Goal: Task Accomplishment & Management: Use online tool/utility

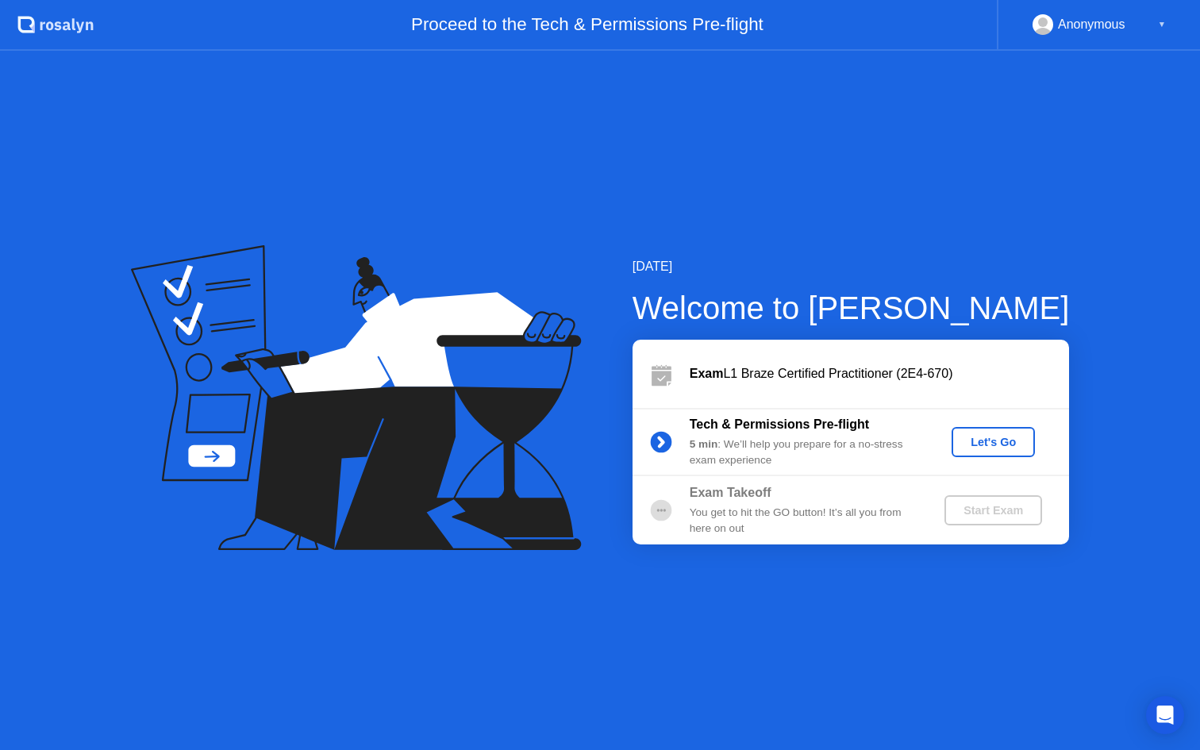
click at [1019, 452] on button "Let's Go" at bounding box center [992, 442] width 83 height 30
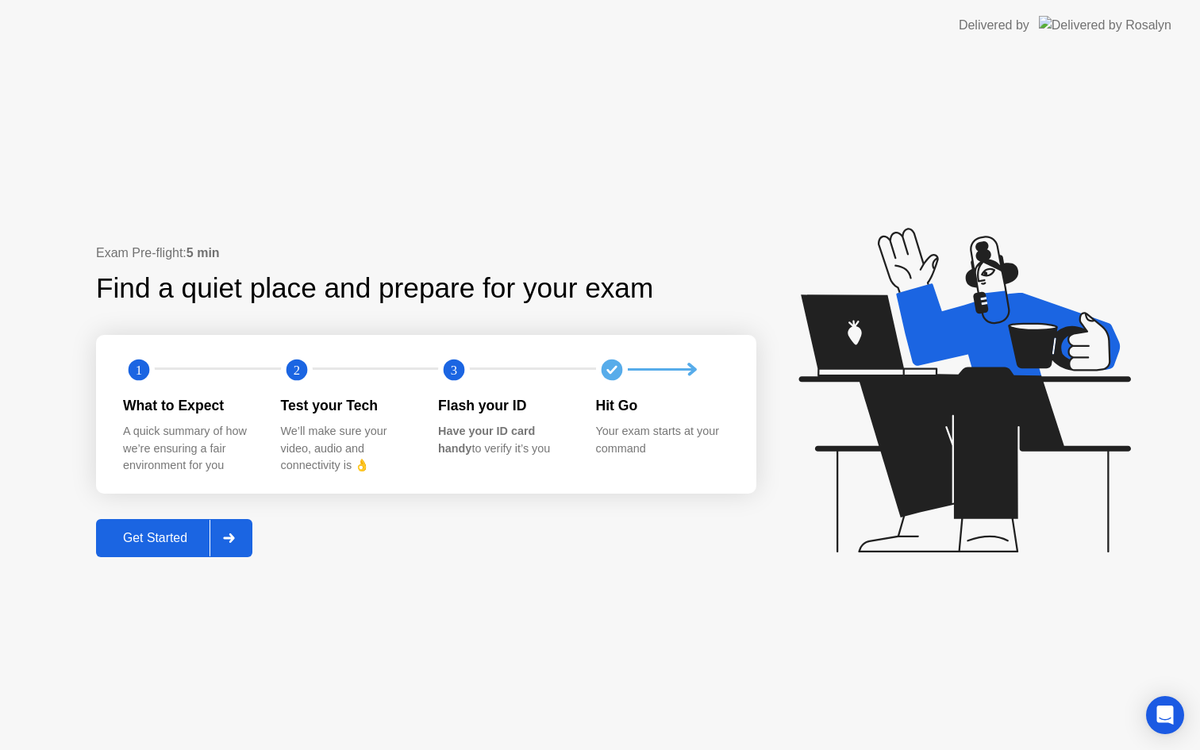
click at [203, 539] on div "Get Started" at bounding box center [155, 538] width 109 height 14
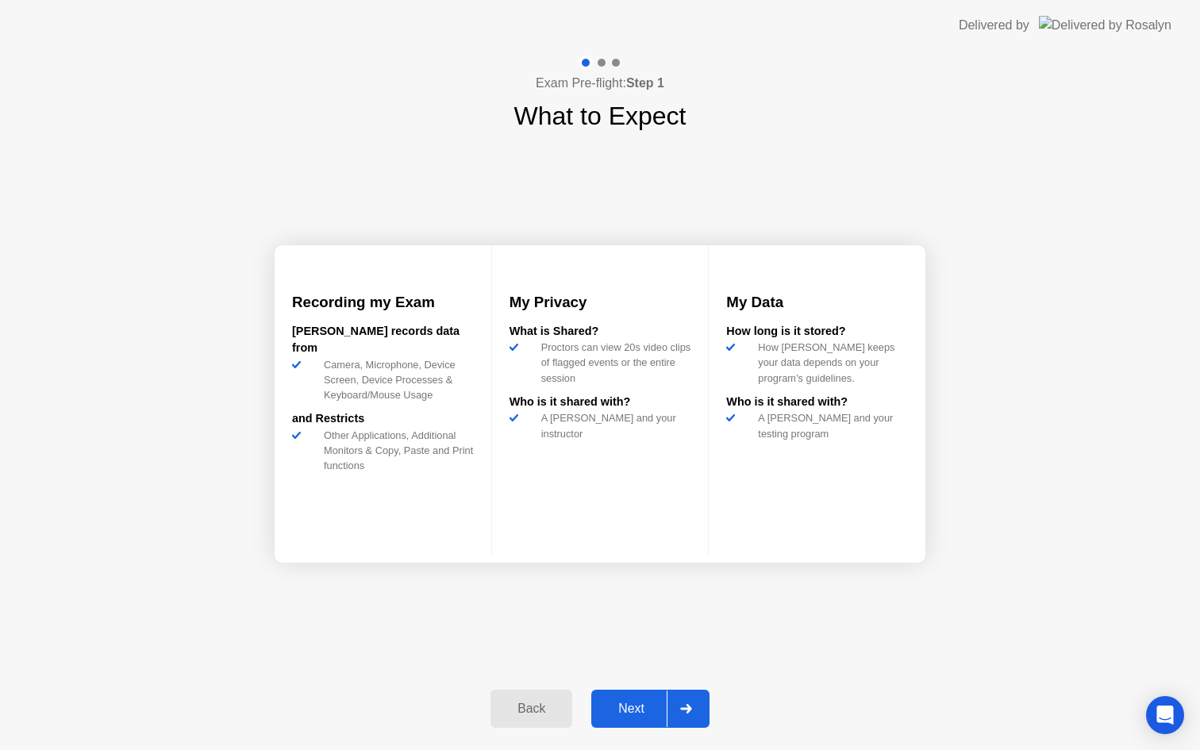
click at [640, 694] on button "Next" at bounding box center [650, 708] width 118 height 38
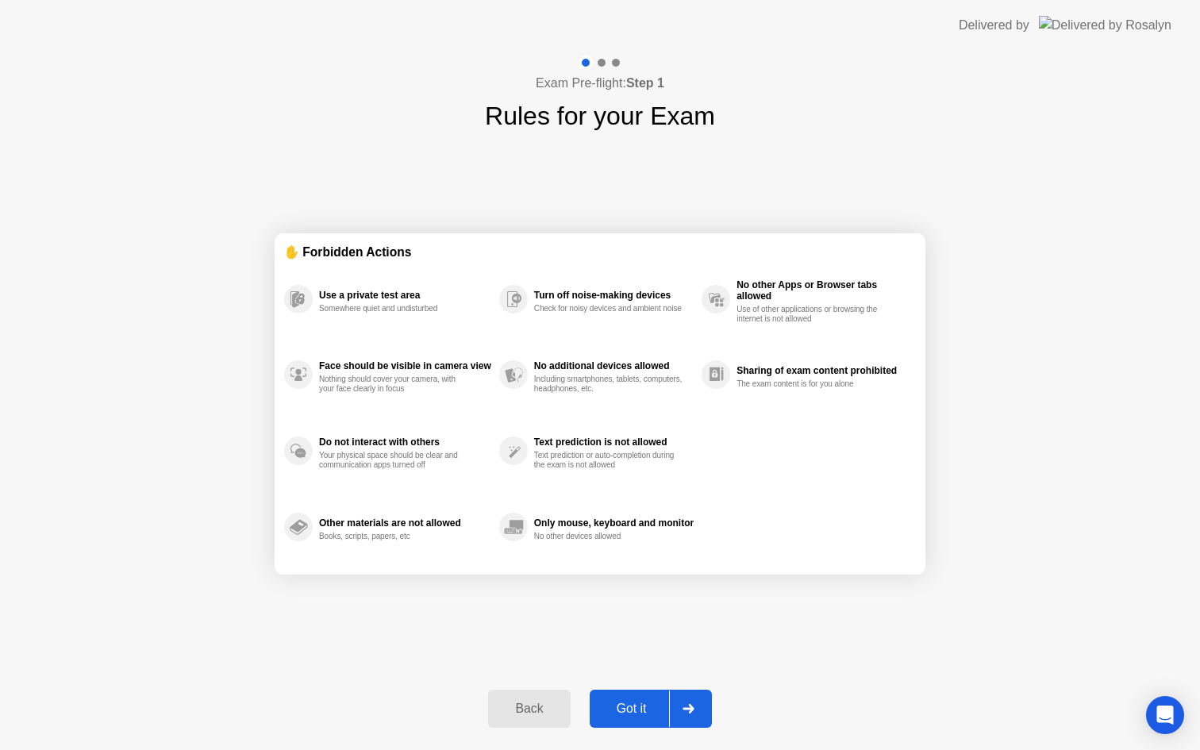
click at [639, 696] on button "Got it" at bounding box center [650, 708] width 122 height 38
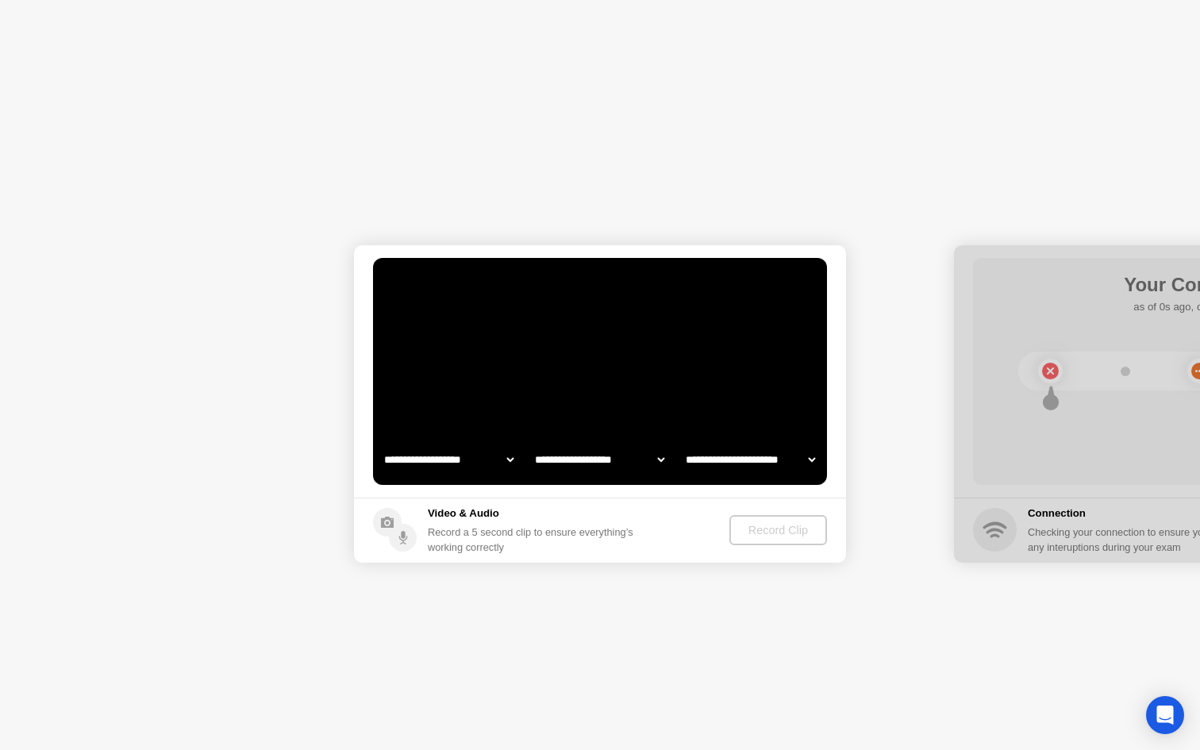
select select "**********"
select select "*******"
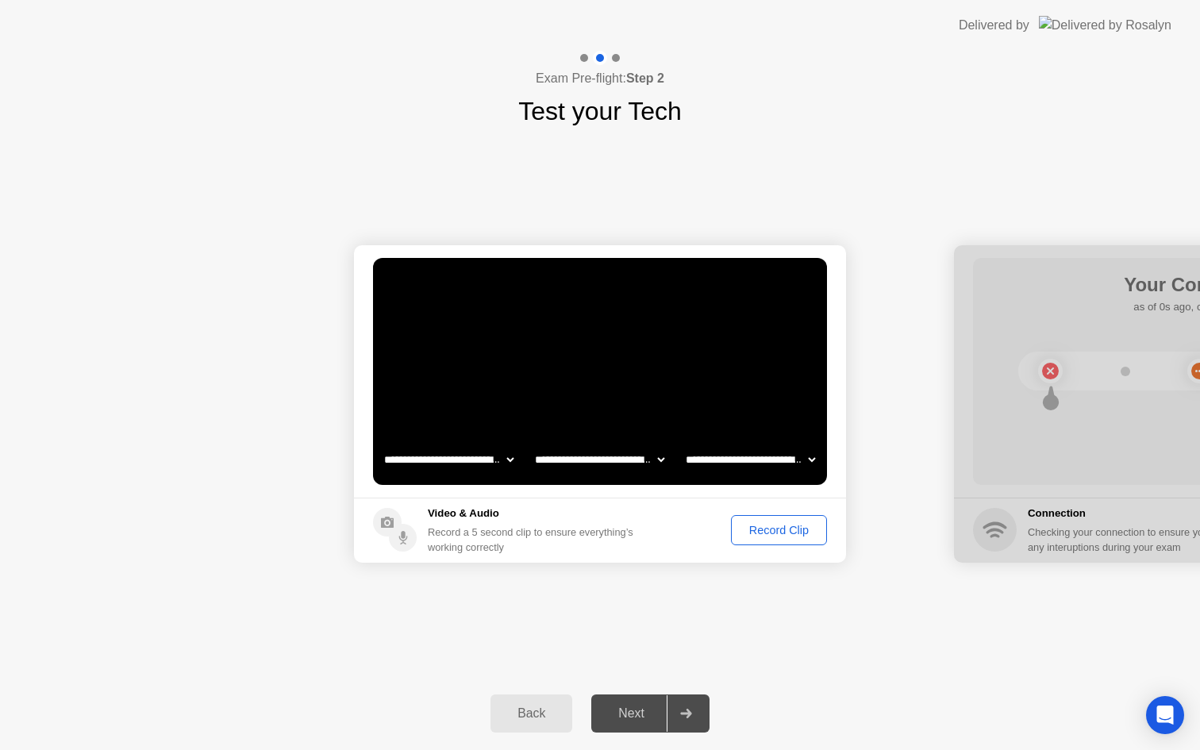
click at [749, 528] on div "Record Clip" at bounding box center [778, 530] width 85 height 13
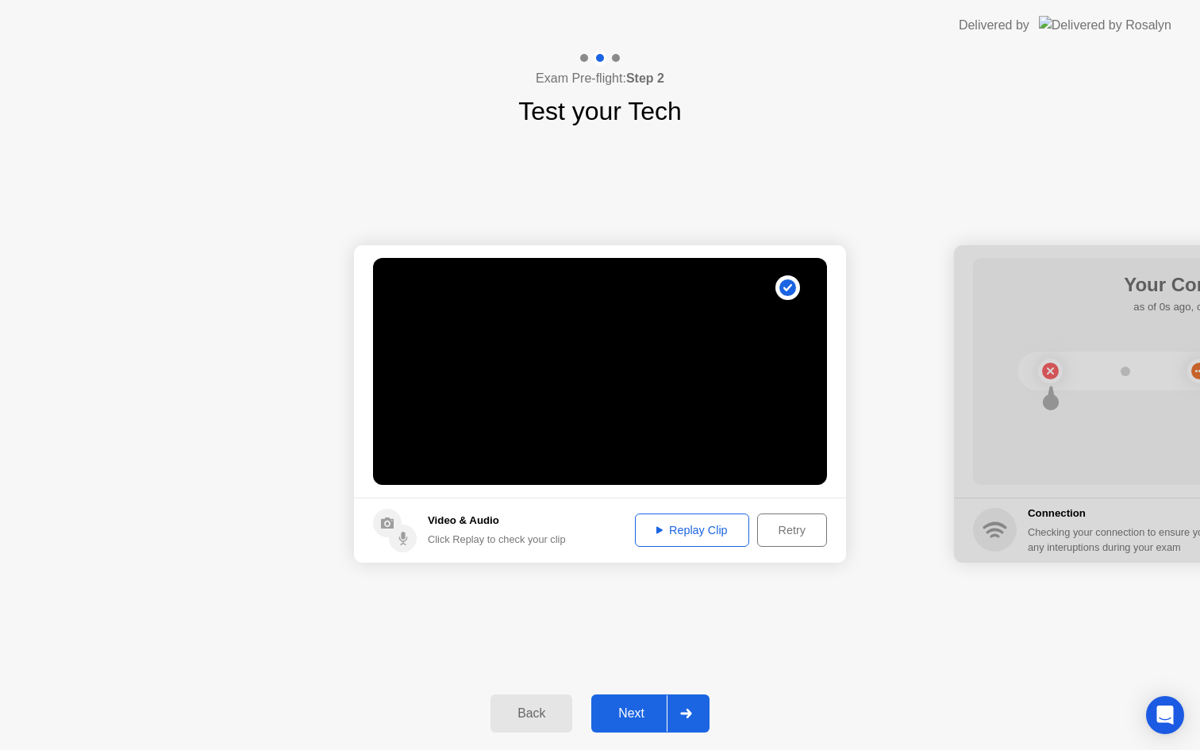
click at [653, 398] on video at bounding box center [600, 371] width 454 height 227
click at [644, 519] on button "Replay Clip" at bounding box center [692, 529] width 114 height 33
click at [626, 715] on div "Next" at bounding box center [631, 713] width 71 height 14
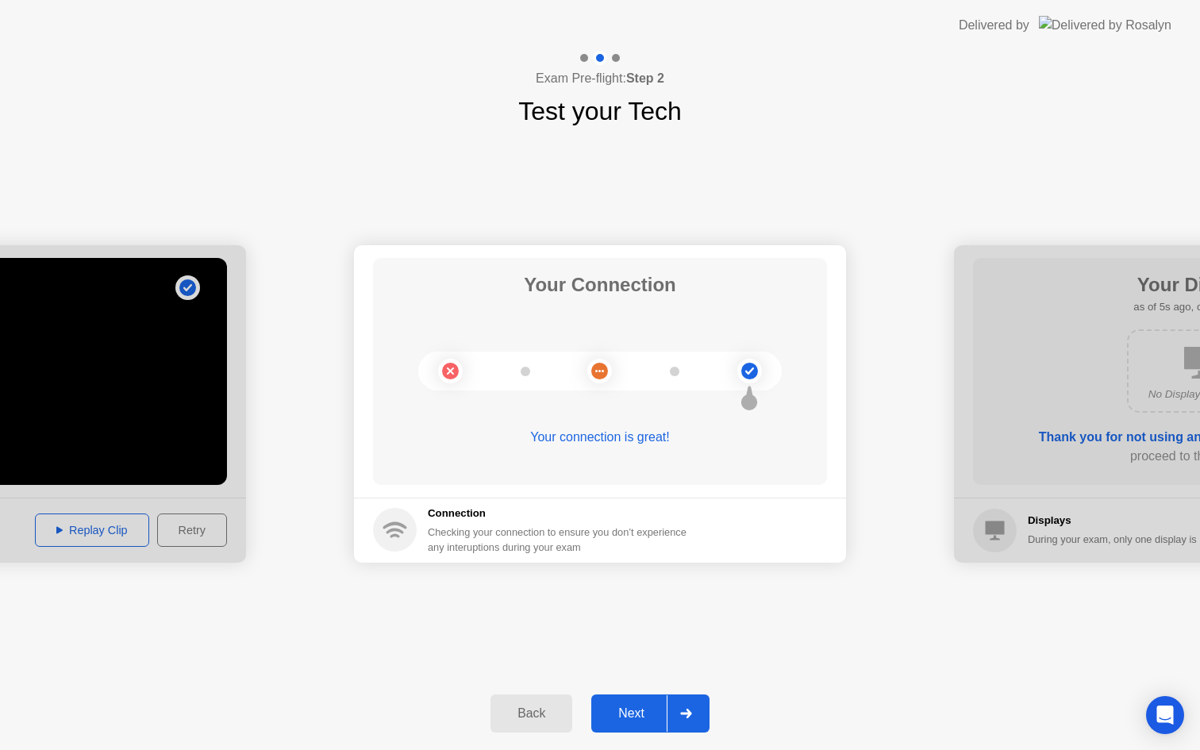
click at [641, 725] on button "Next" at bounding box center [650, 713] width 118 height 38
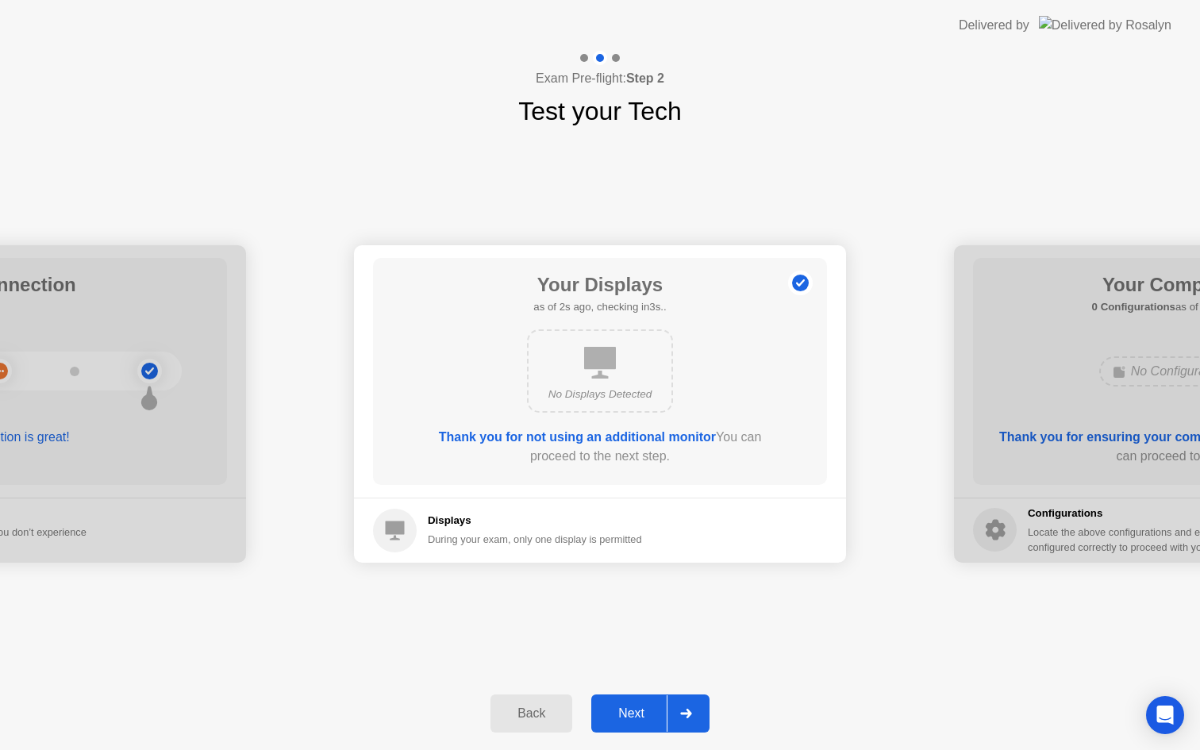
click at [641, 725] on button "Next" at bounding box center [650, 713] width 118 height 38
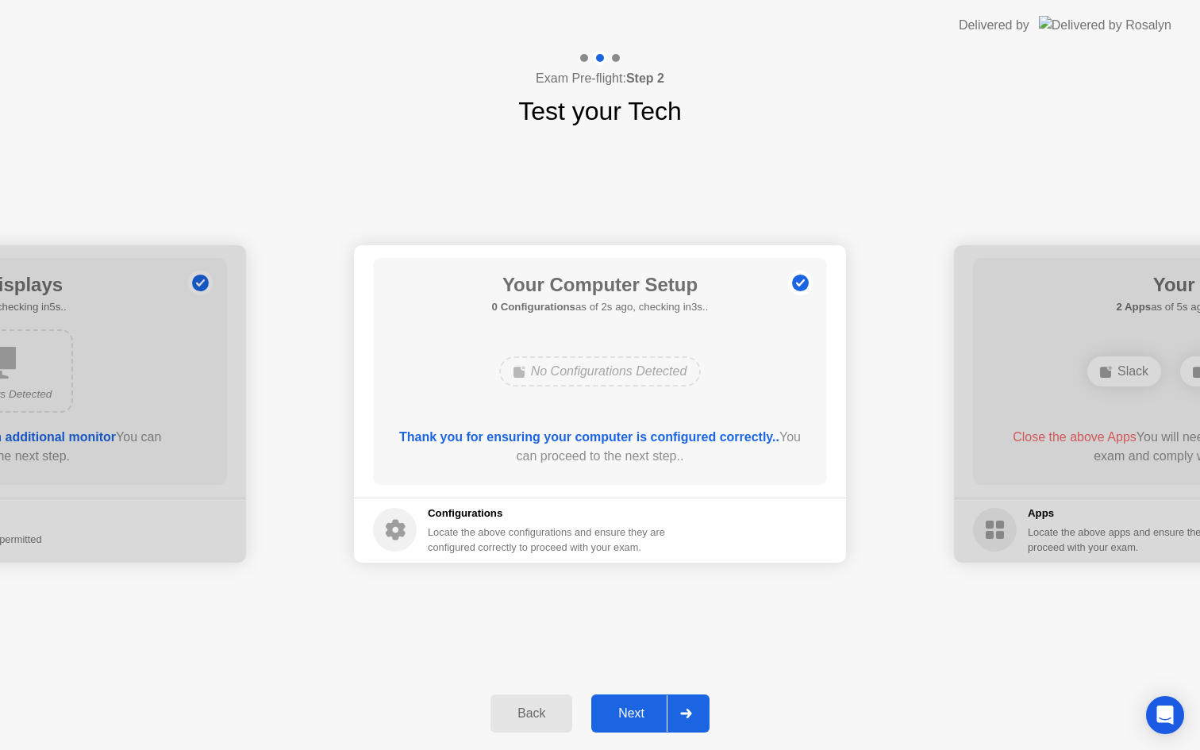
click at [641, 725] on button "Next" at bounding box center [650, 713] width 118 height 38
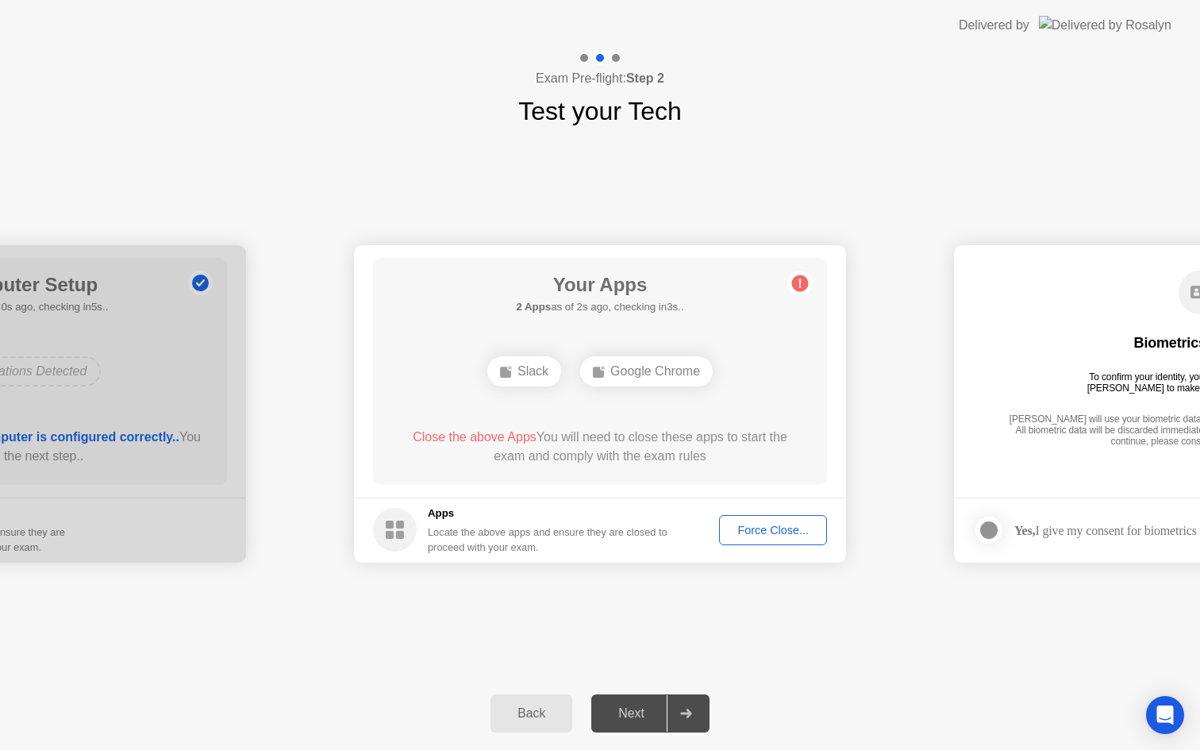
click at [762, 513] on footer "Apps Locate the above apps and ensure they are closed to proceed with your exam…" at bounding box center [600, 529] width 492 height 65
click at [763, 524] on div "Force Close..." at bounding box center [772, 530] width 97 height 13
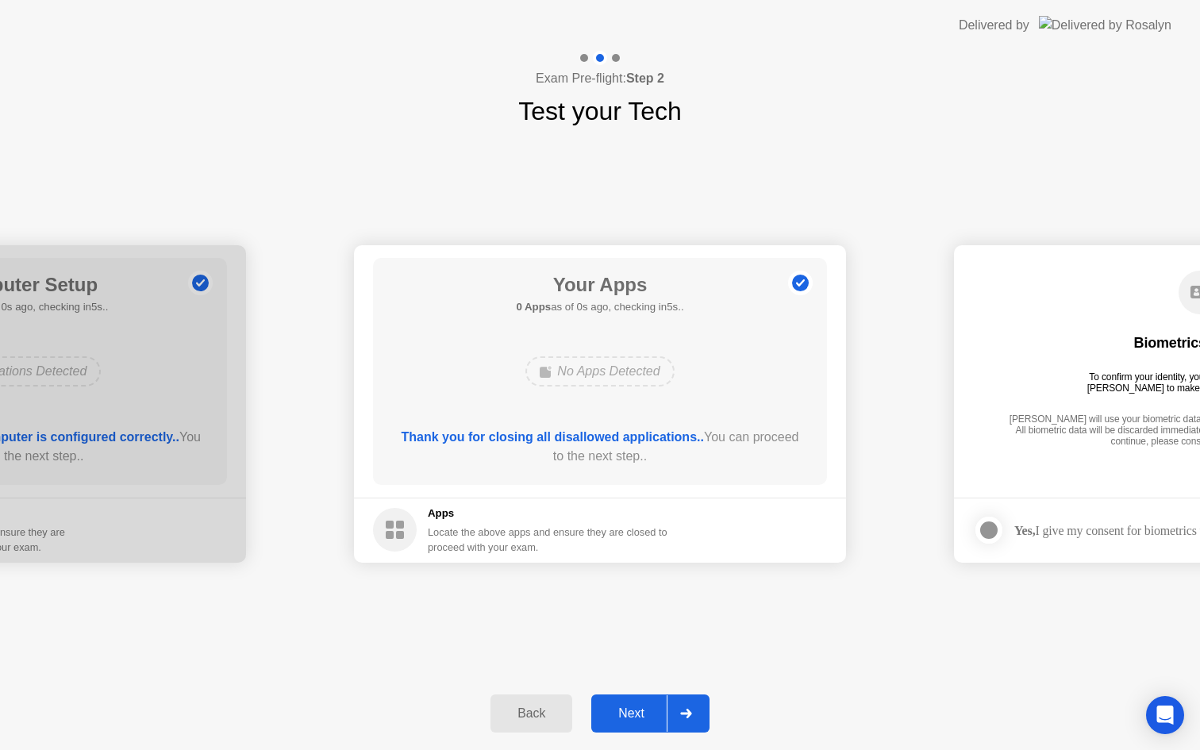
click at [634, 707] on div "Next" at bounding box center [631, 713] width 71 height 14
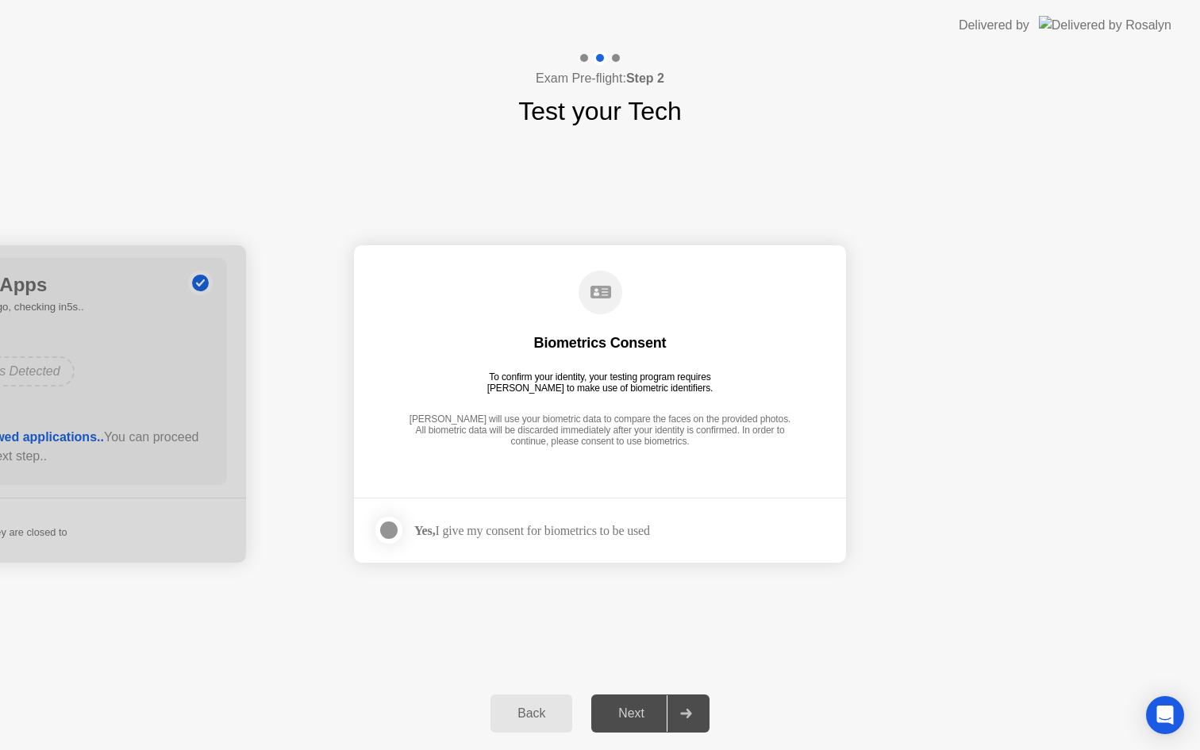
click at [592, 533] on div "Yes, I give my consent for biometrics to be used" at bounding box center [532, 530] width 236 height 15
click at [383, 522] on div at bounding box center [388, 529] width 19 height 19
click at [651, 701] on button "Next" at bounding box center [650, 713] width 118 height 38
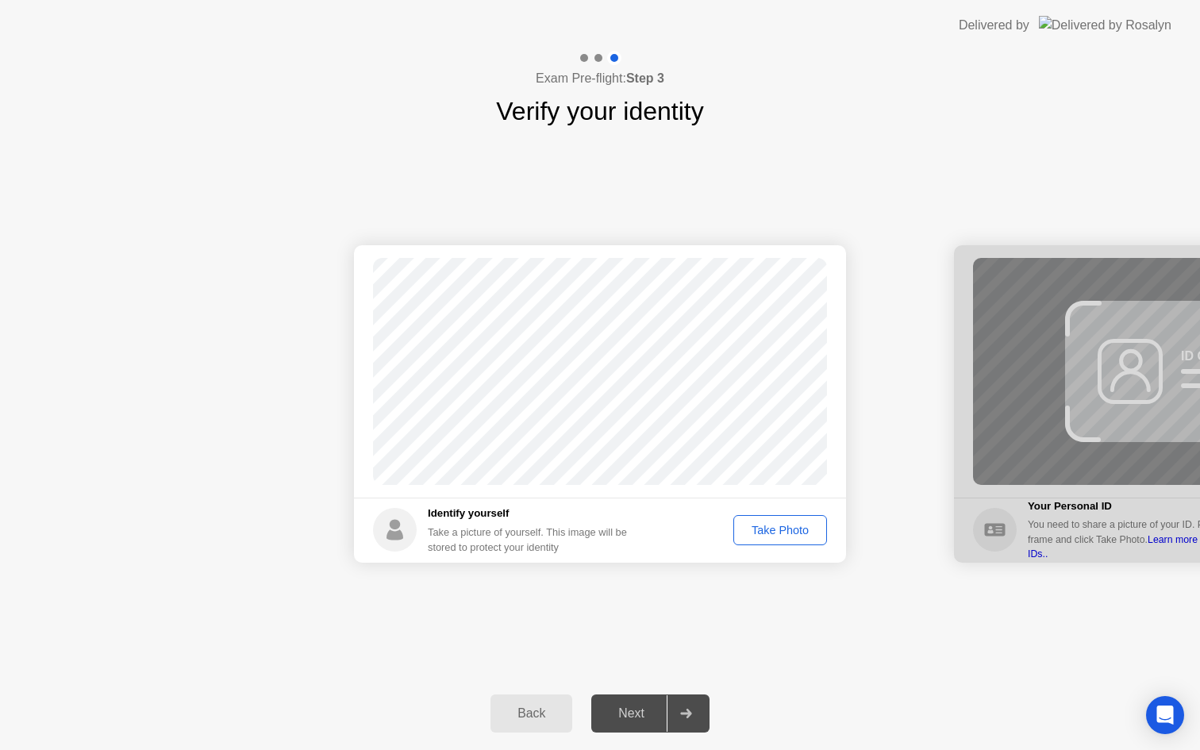
click at [770, 535] on div "Take Photo" at bounding box center [780, 530] width 83 height 13
click at [787, 526] on div "Retake" at bounding box center [790, 530] width 62 height 13
click at [760, 536] on div "Take Photo" at bounding box center [780, 530] width 83 height 13
click at [661, 720] on div "Next" at bounding box center [631, 713] width 71 height 14
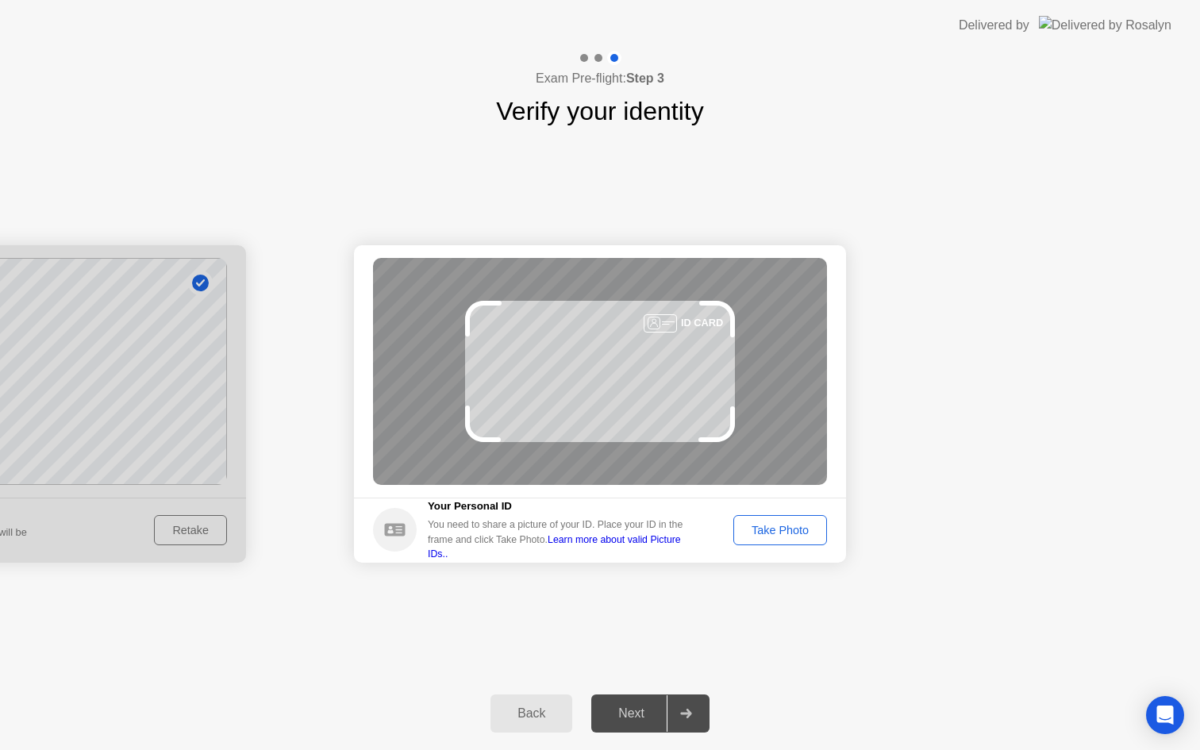
click at [786, 529] on div "Take Photo" at bounding box center [780, 530] width 83 height 13
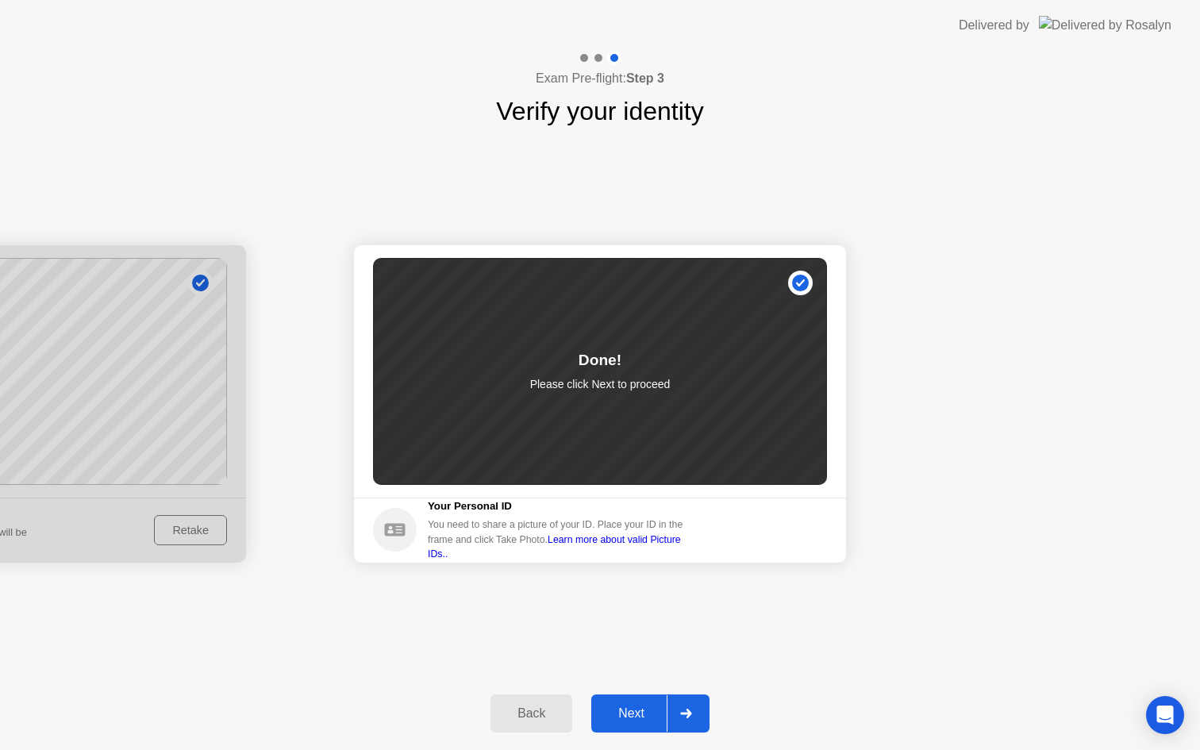
click at [643, 718] on div "Next" at bounding box center [631, 713] width 71 height 14
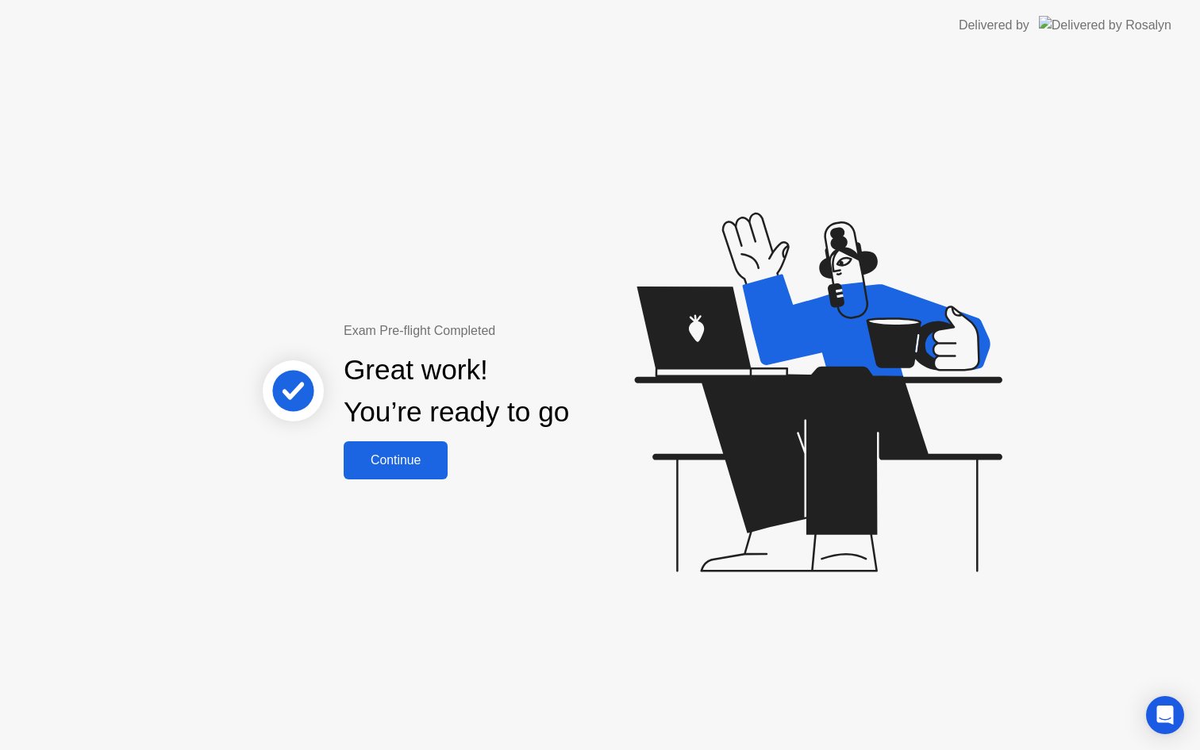
click at [436, 455] on div "Continue" at bounding box center [395, 460] width 94 height 14
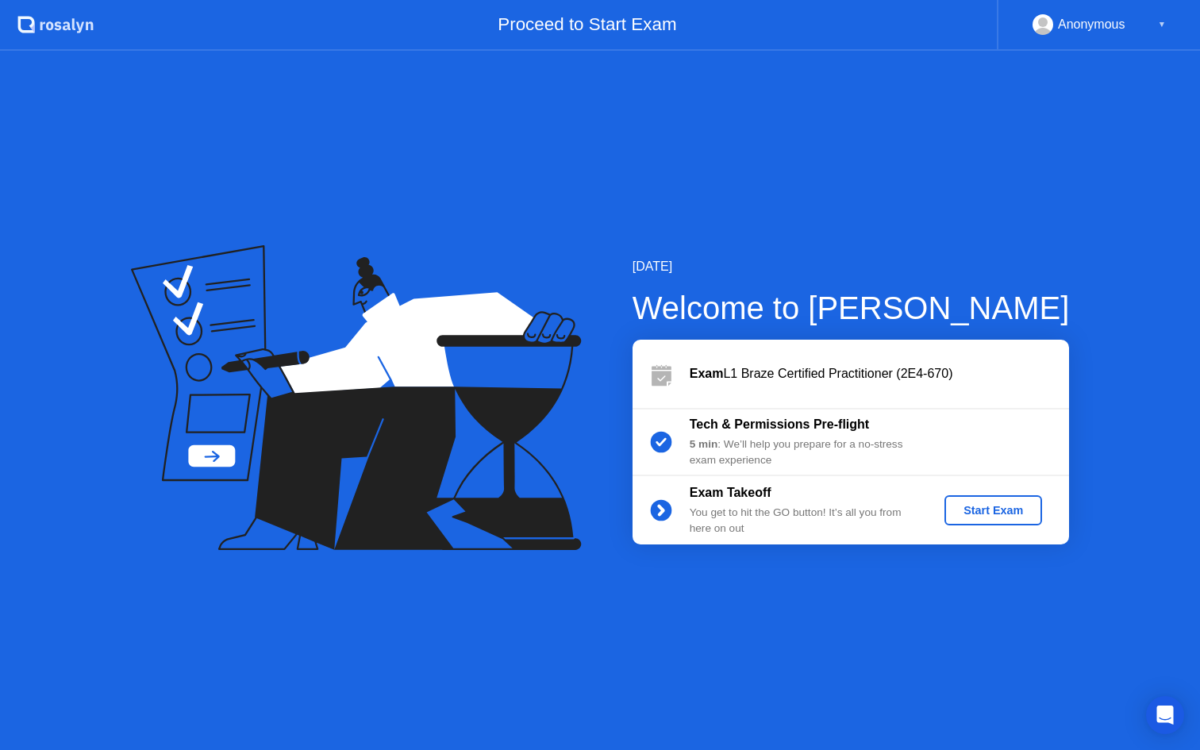
click at [1000, 516] on div "Start Exam" at bounding box center [992, 510] width 85 height 13
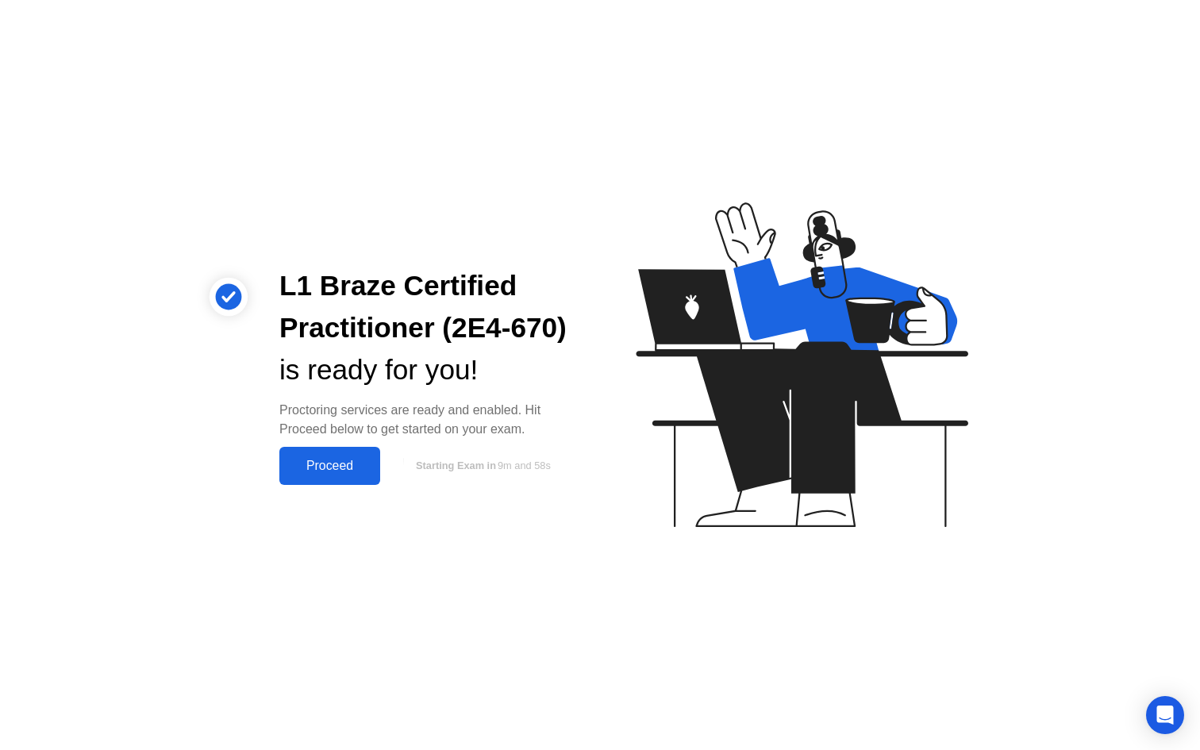
click at [299, 459] on div "Proceed" at bounding box center [329, 466] width 91 height 14
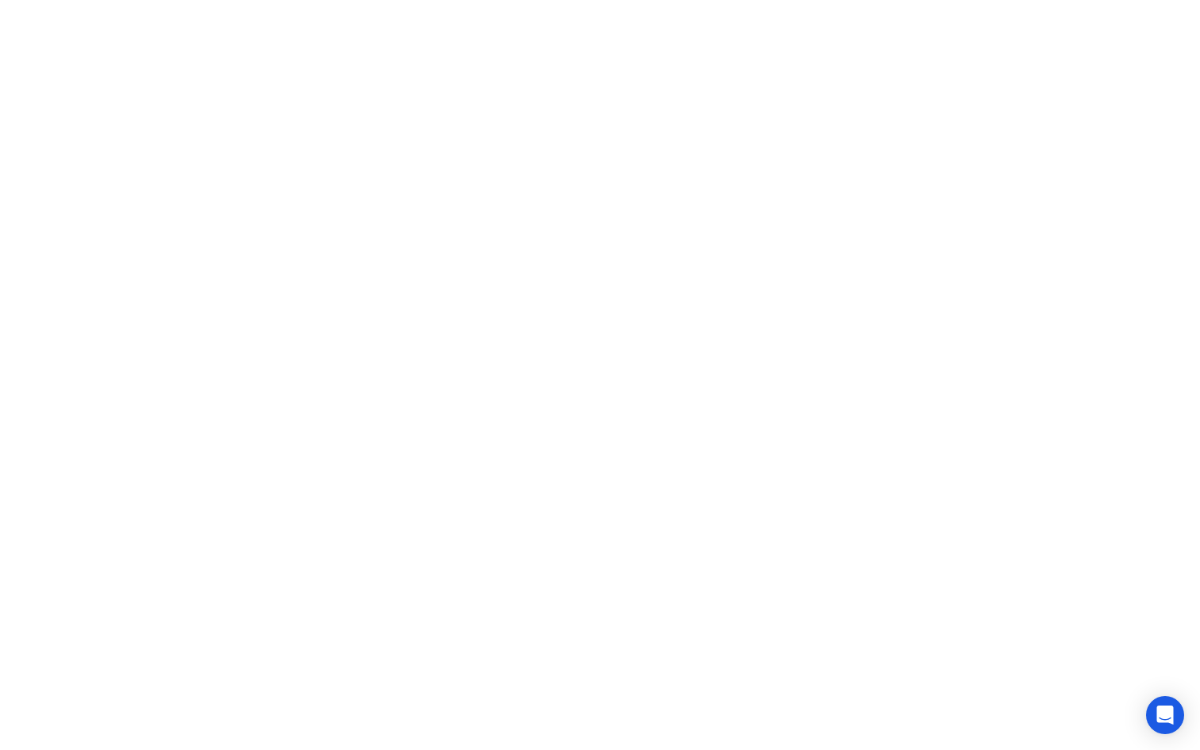
click div "Heads up! A [PERSON_NAME] reviewed a flagged event in your session and wants to…"
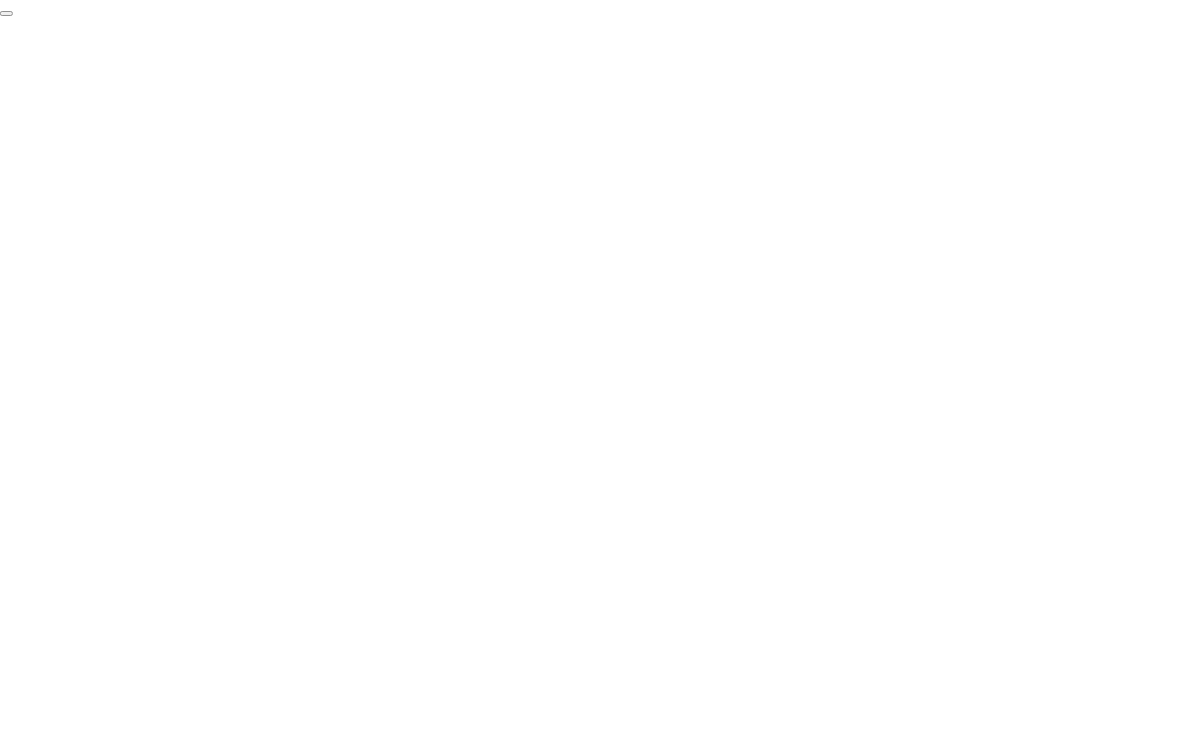
click div "End Proctoring Session"
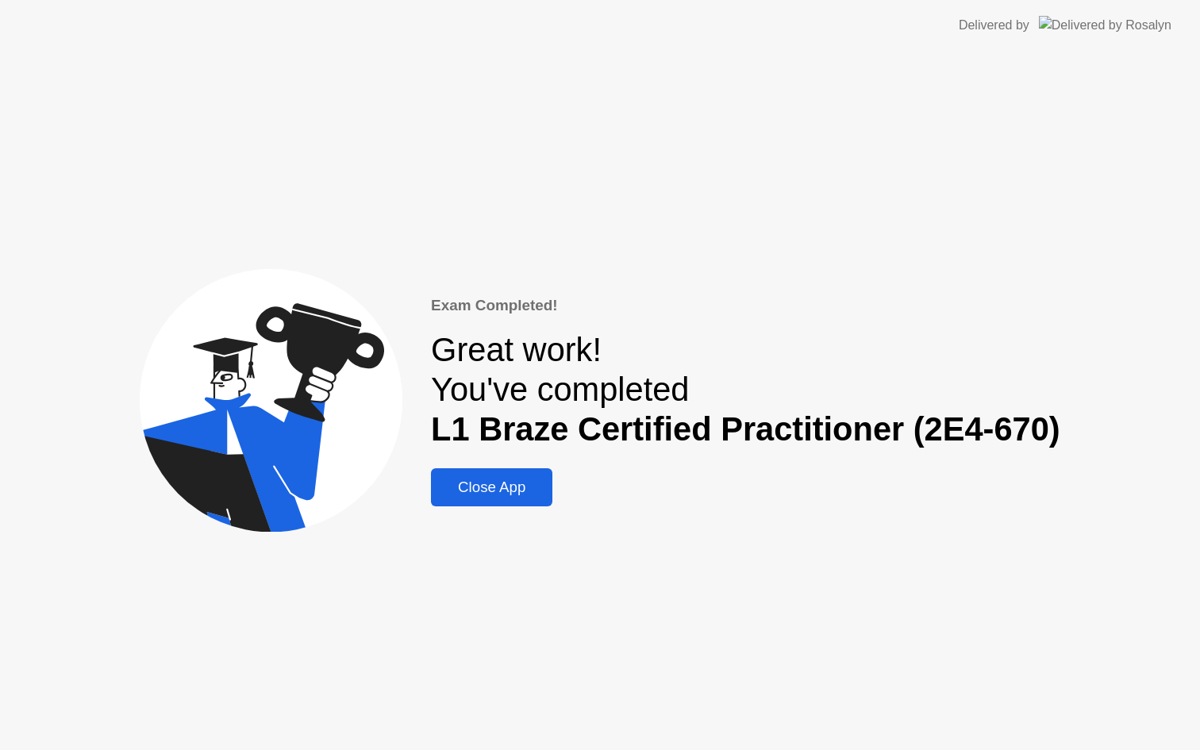
click at [466, 472] on button "Close App" at bounding box center [491, 487] width 121 height 38
